Goal: Transaction & Acquisition: Purchase product/service

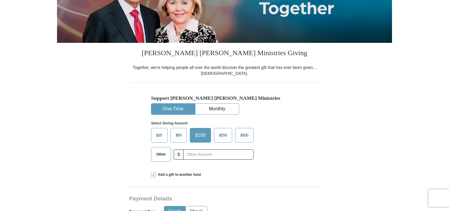
scroll to position [117, 0]
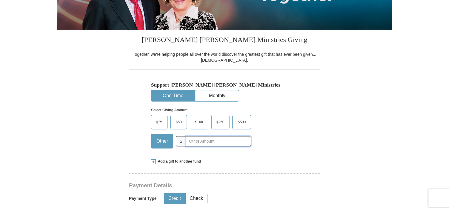
click at [195, 142] on input "text" at bounding box center [218, 141] width 65 height 10
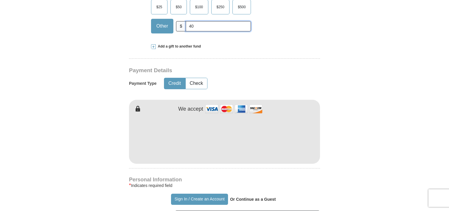
scroll to position [235, 0]
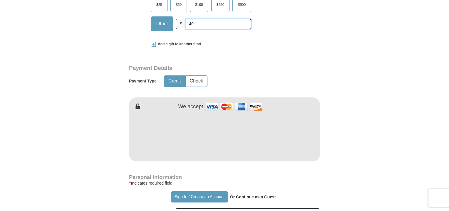
type input "40"
type input "Rebecca"
type input "Hill"
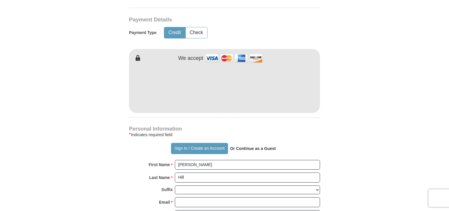
scroll to position [323, 0]
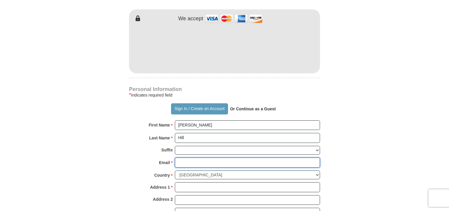
click at [182, 162] on input "Email *" at bounding box center [247, 163] width 145 height 10
type input "Rebsgtv@gmail.com"
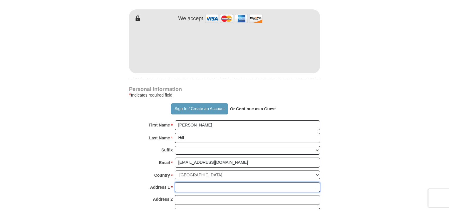
type input "6700 150th Ave. N. Lot 972"
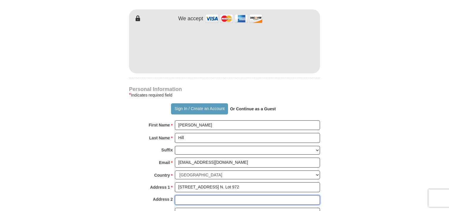
type input "Lot 972"
type input "Clearwater"
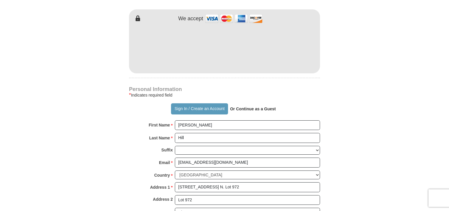
select select "FL"
type input "33764"
type input "7274820602"
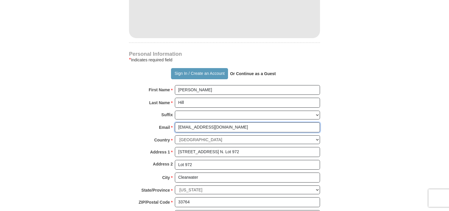
scroll to position [352, 0]
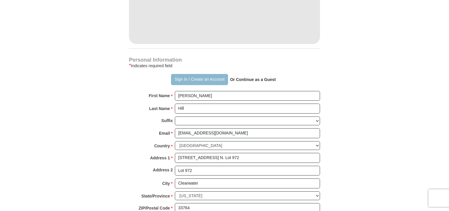
click at [215, 77] on button "Sign In / Create an Account" at bounding box center [199, 79] width 57 height 11
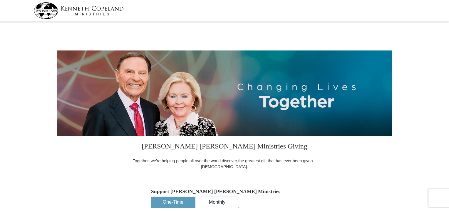
select select "FL"
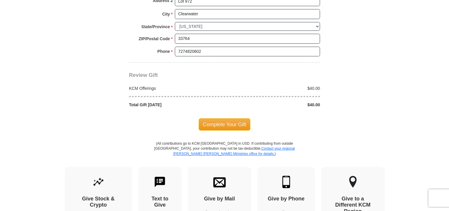
scroll to position [499, 0]
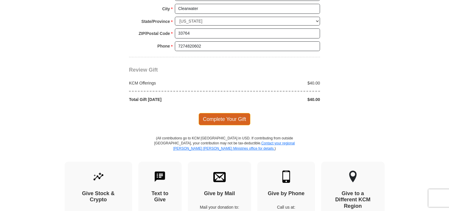
click at [226, 117] on span "Complete Your Gift" at bounding box center [225, 119] width 52 height 12
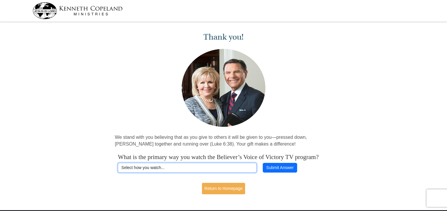
click at [167, 173] on select "Select how you watch... Daystar Morning Daystar Evening KCM.org GoVictory.com V…" at bounding box center [187, 168] width 139 height 10
select select "ROKU"
click at [118, 170] on select "Select how you watch... Daystar Morning Daystar Evening KCM.org GoVictory.com V…" at bounding box center [187, 168] width 139 height 10
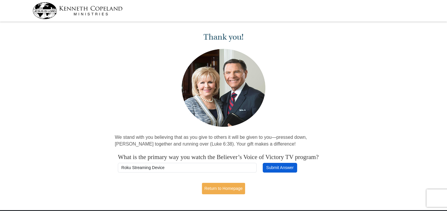
click at [288, 173] on button "Submit Answer" at bounding box center [280, 168] width 34 height 10
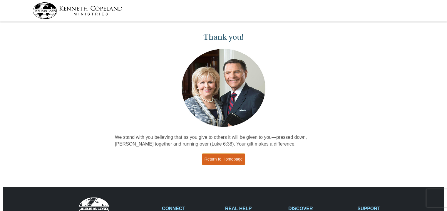
click at [222, 159] on link "Return to Homepage" at bounding box center [223, 159] width 43 height 11
